Goal: Transaction & Acquisition: Purchase product/service

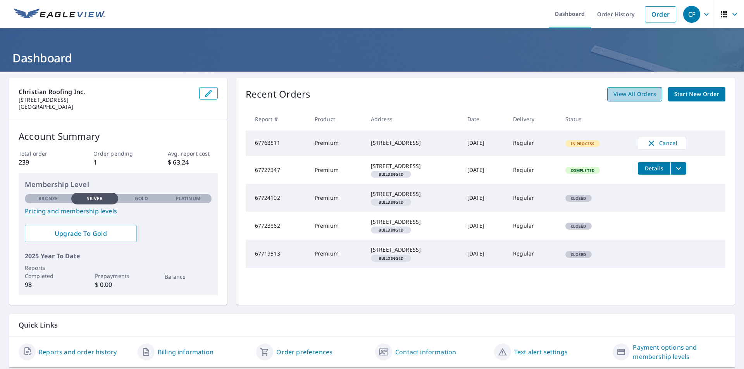
click at [619, 96] on span "View All Orders" at bounding box center [634, 94] width 43 height 10
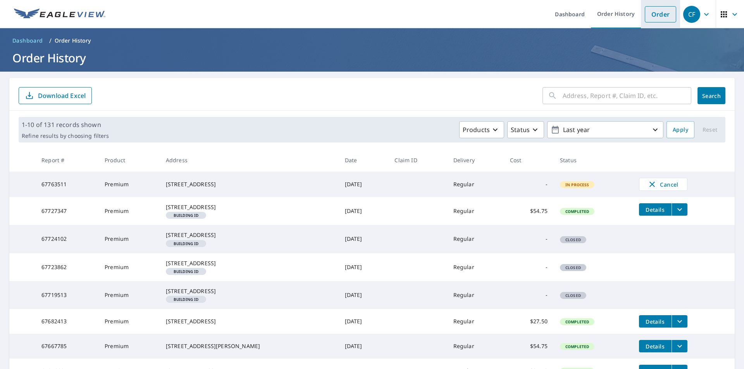
click at [662, 17] on link "Order" at bounding box center [660, 14] width 31 height 16
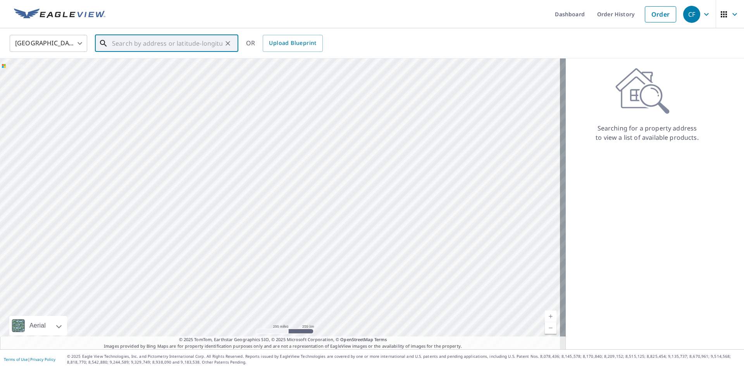
click at [170, 46] on input "text" at bounding box center [167, 44] width 110 height 22
click at [153, 69] on span "1603 Camino Del SEquan" at bounding box center [171, 65] width 122 height 9
type input "[STREET_ADDRESS]"
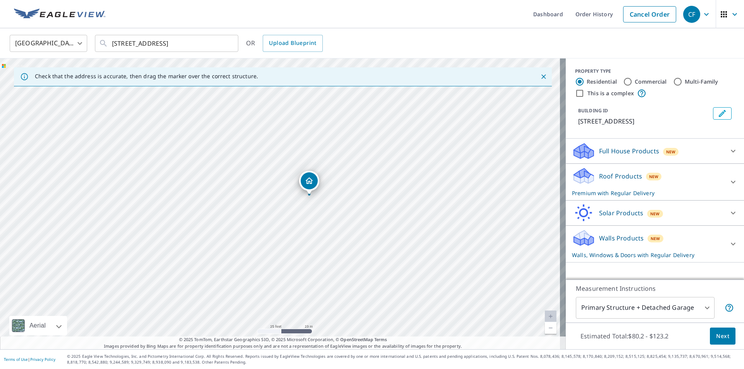
drag, startPoint x: 261, startPoint y: 245, endPoint x: 321, endPoint y: 176, distance: 91.7
click at [321, 176] on div "[STREET_ADDRESS]" at bounding box center [283, 203] width 566 height 291
click at [581, 251] on p "Walls, Windows & Doors with Regular Delivery" at bounding box center [648, 255] width 152 height 8
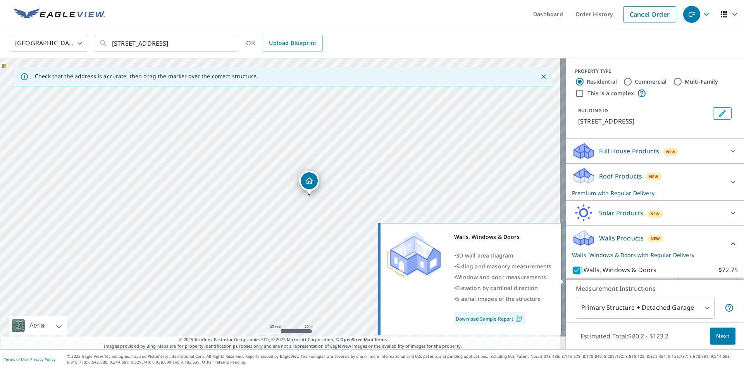
click at [572, 275] on input "Walls, Windows & Doors $72.75" at bounding box center [578, 270] width 12 height 9
checkbox input "false"
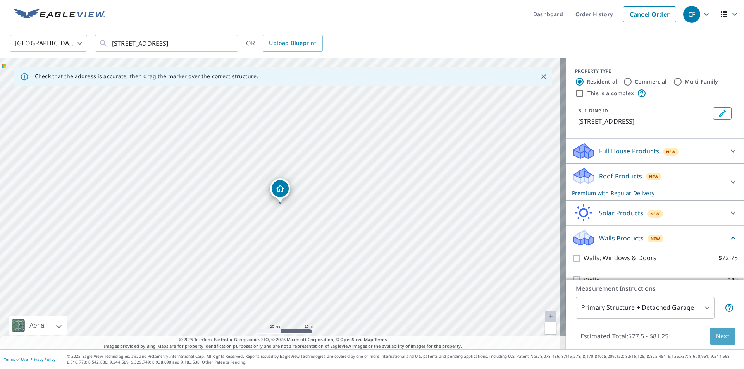
click at [724, 336] on button "Next" at bounding box center [723, 336] width 26 height 17
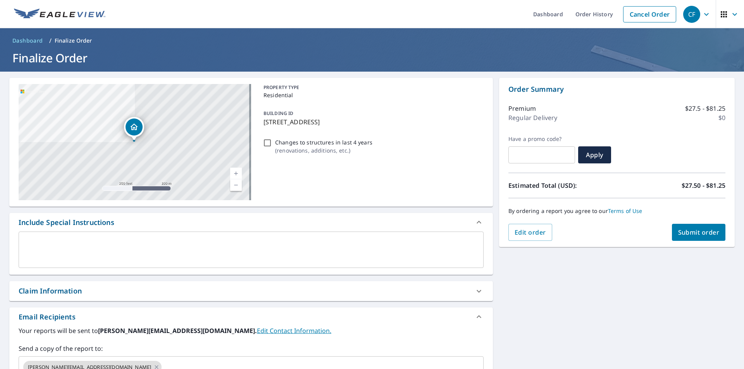
click at [688, 227] on button "Submit order" at bounding box center [699, 232] width 54 height 17
checkbox input "true"
